Goal: Task Accomplishment & Management: Use online tool/utility

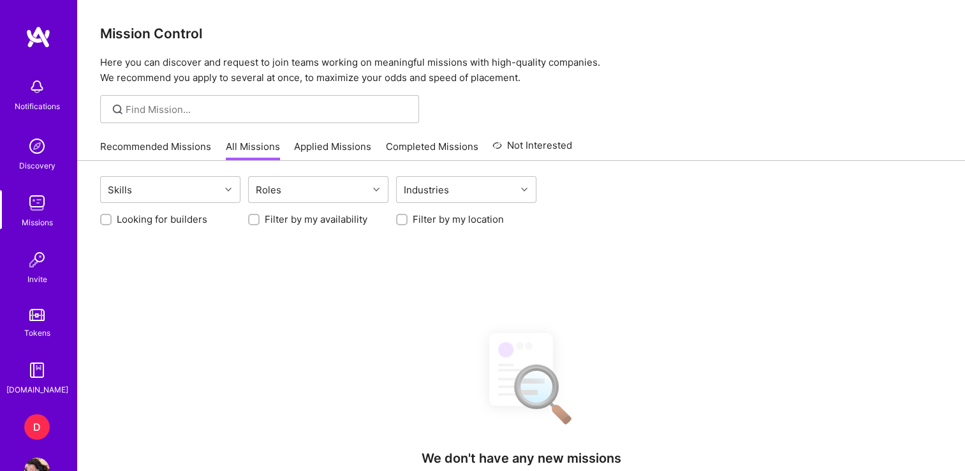
click at [28, 416] on div "D" at bounding box center [37, 427] width 26 height 26
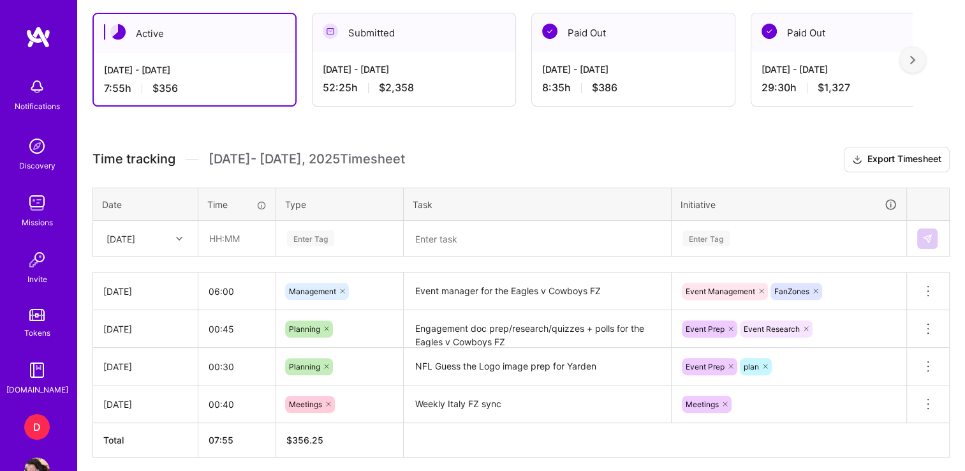
scroll to position [347, 0]
click at [216, 237] on input "text" at bounding box center [237, 238] width 76 height 34
type input "01:00"
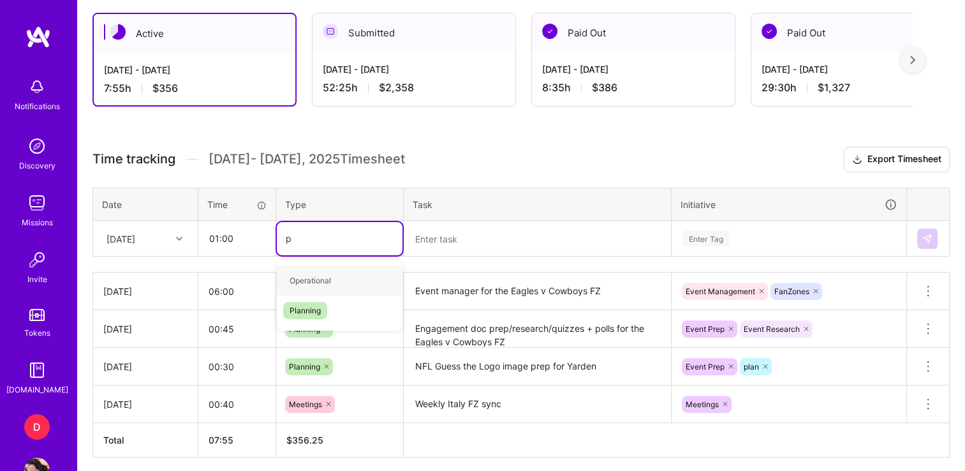
type input "pl"
click at [298, 274] on span "Planning" at bounding box center [305, 280] width 44 height 17
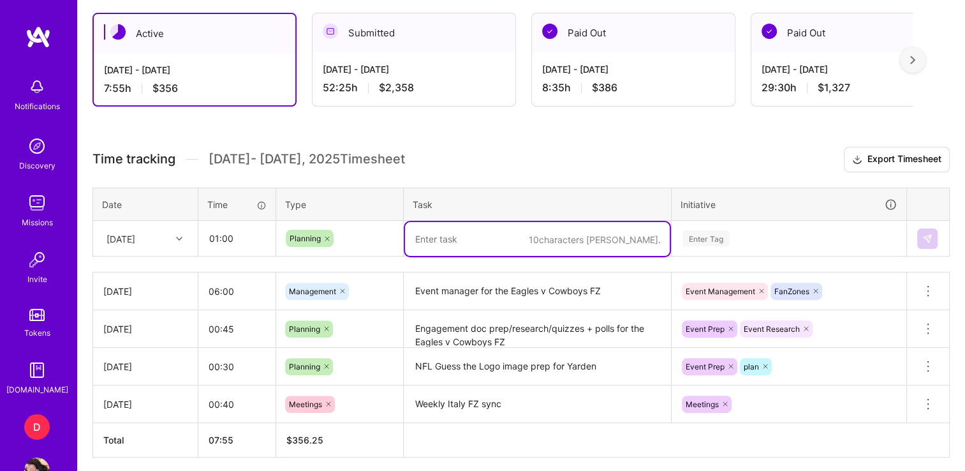
click at [418, 231] on textarea at bounding box center [537, 239] width 265 height 34
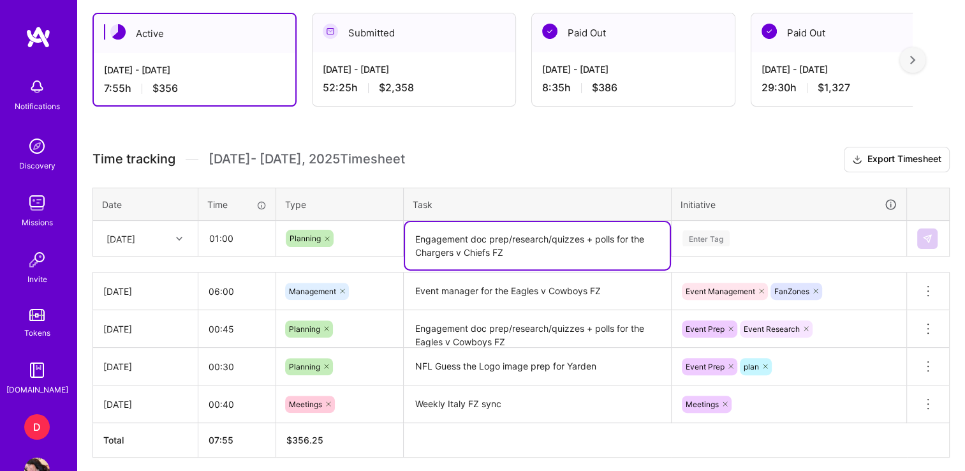
type textarea "Engagement doc prep/research/quizzes + polls for the Chargers v Chiefs FZ"
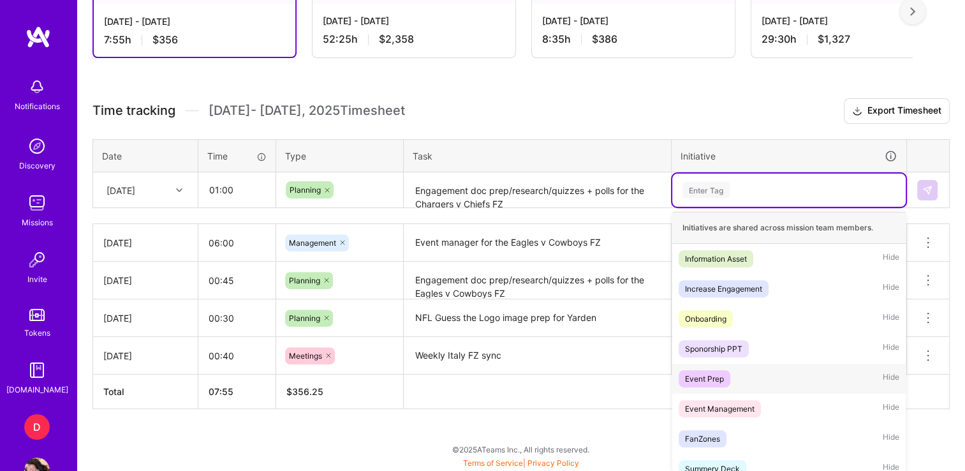
click at [715, 380] on div "Event Prep" at bounding box center [704, 378] width 39 height 13
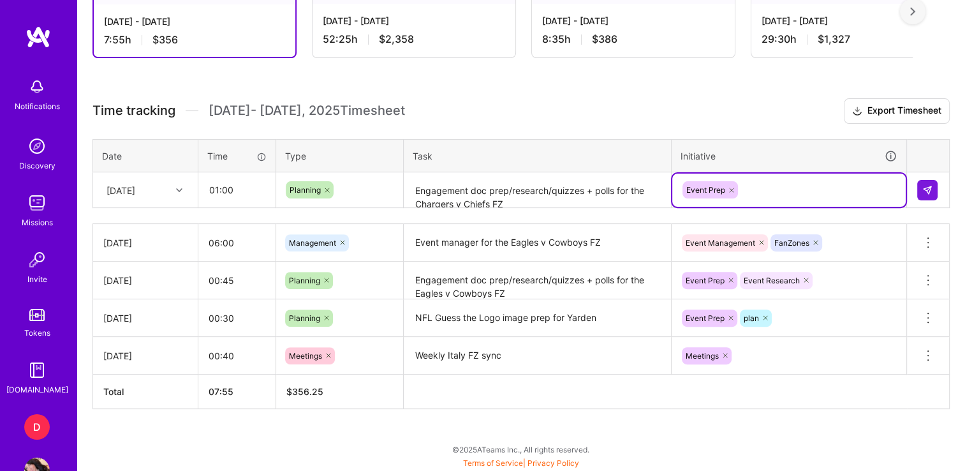
click at [770, 187] on div "Event Prep" at bounding box center [788, 190] width 215 height 20
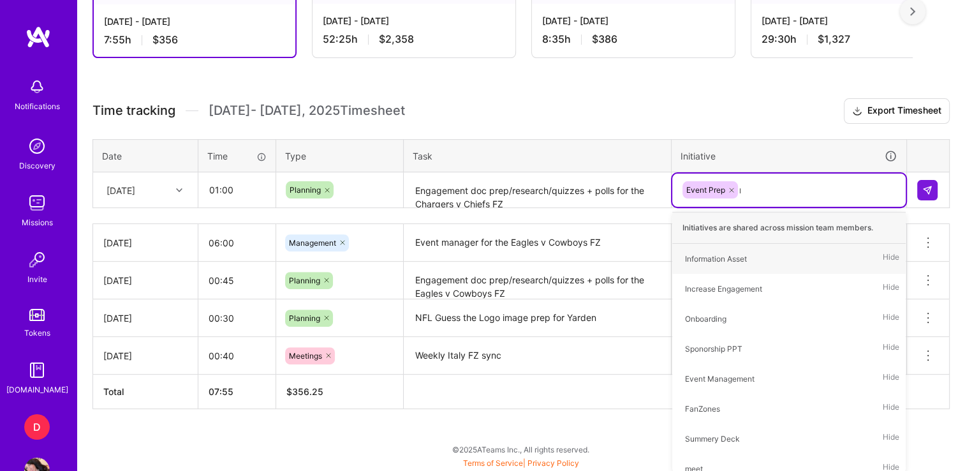
type input "res"
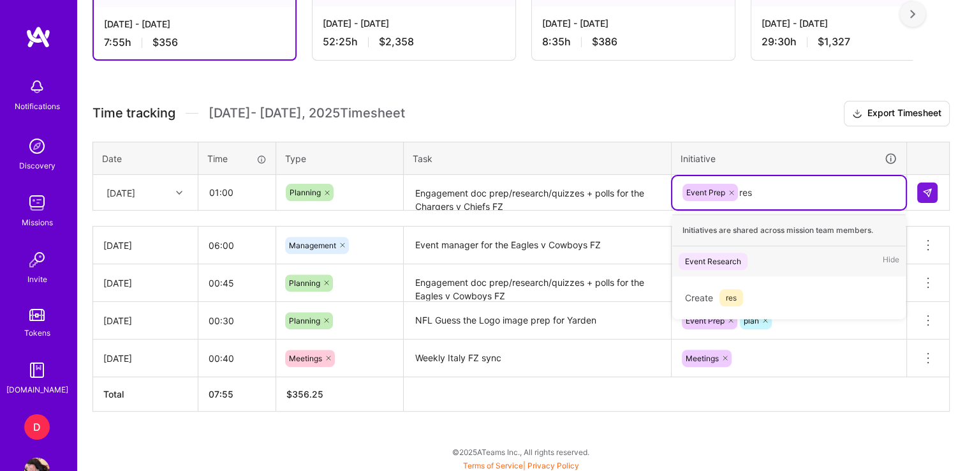
click at [715, 254] on div "Event Research" at bounding box center [713, 260] width 56 height 13
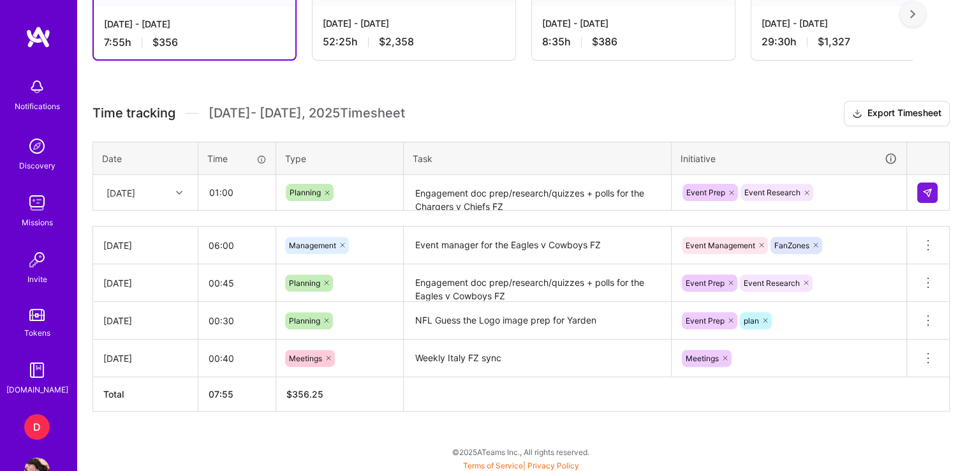
click at [925, 179] on td at bounding box center [928, 193] width 43 height 36
click at [926, 187] on img at bounding box center [927, 192] width 10 height 10
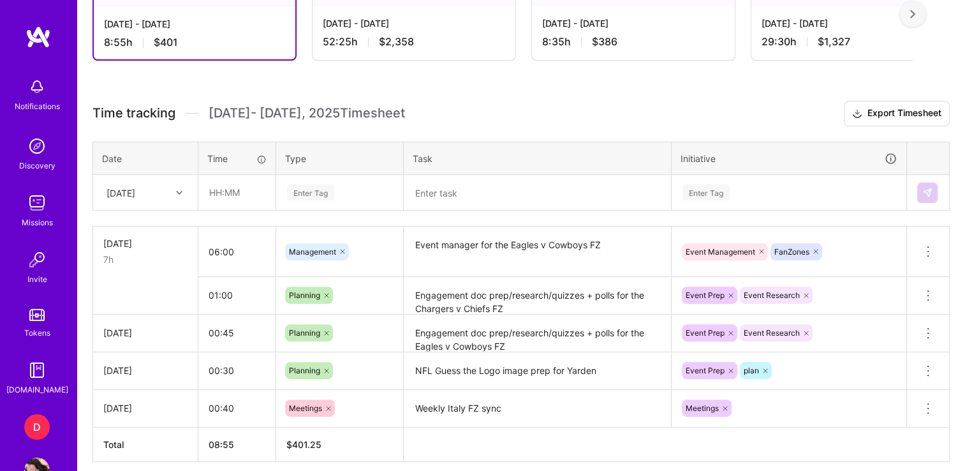
click at [562, 149] on th "Task" at bounding box center [538, 158] width 268 height 33
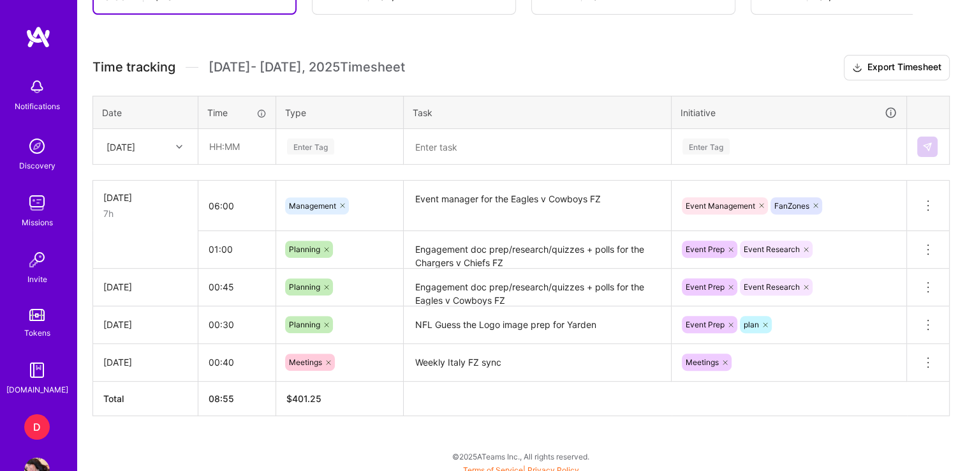
scroll to position [443, 0]
